Goal: Find specific page/section

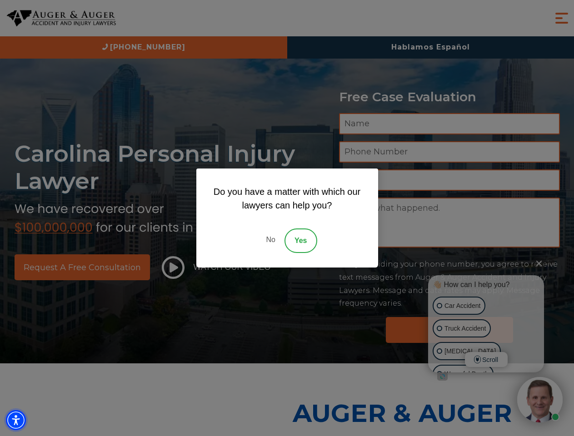
click at [16, 420] on img "Accessibility Menu" at bounding box center [16, 420] width 20 height 20
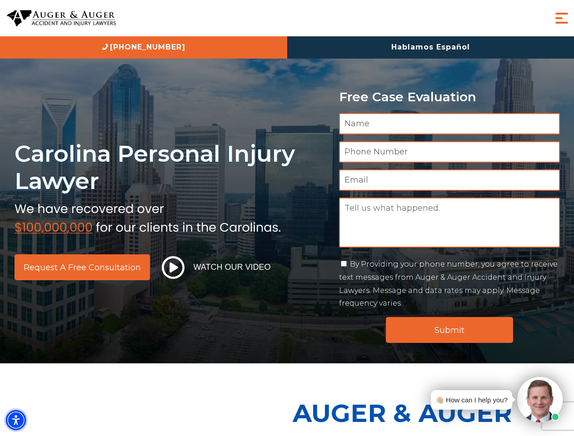
click at [16, 420] on img "Accessibility Menu" at bounding box center [16, 420] width 20 height 20
